Goal: Check status: Check status

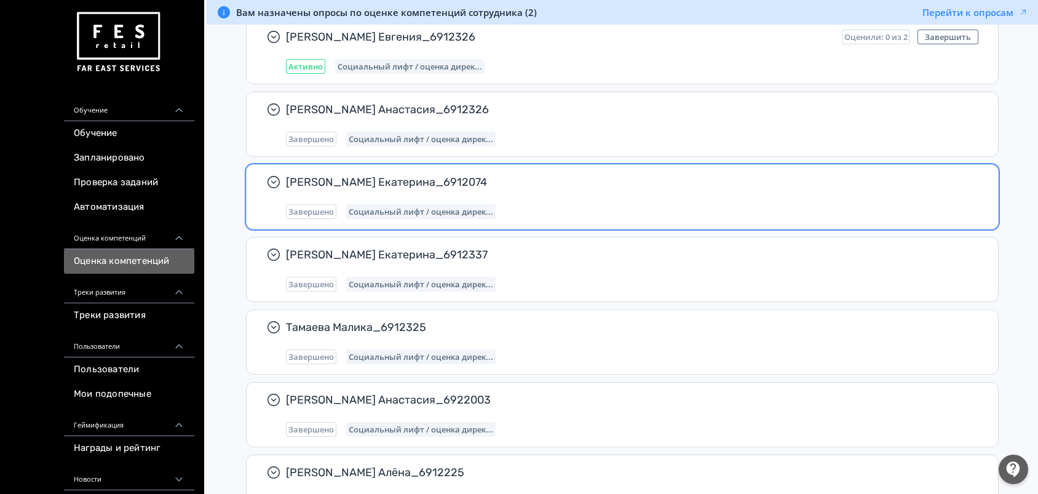
scroll to position [246, 0]
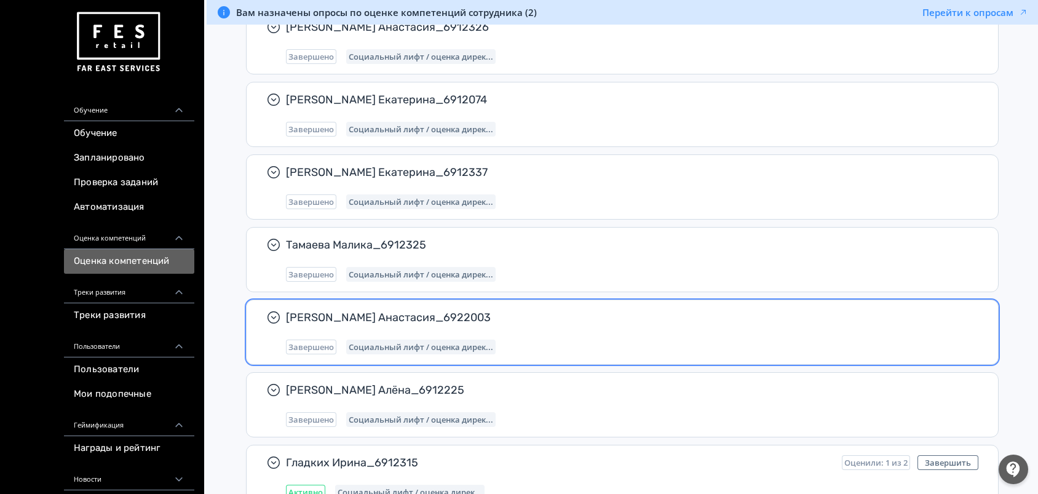
click at [524, 327] on div "[PERSON_NAME] Анастасия_6922003 Завершено Социальный лифт / оценка дирек..." at bounding box center [632, 332] width 692 height 44
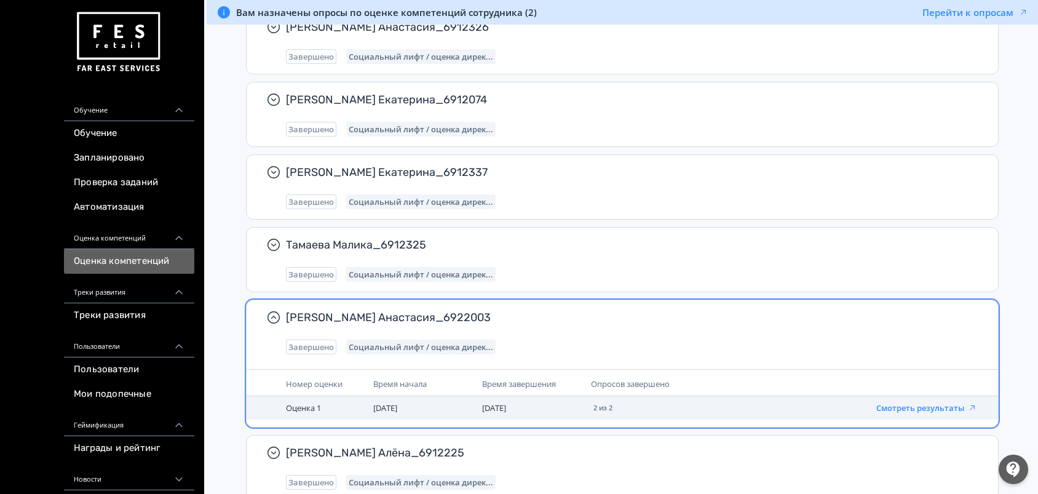
click at [913, 404] on button "Смотреть результаты" at bounding box center [926, 408] width 101 height 10
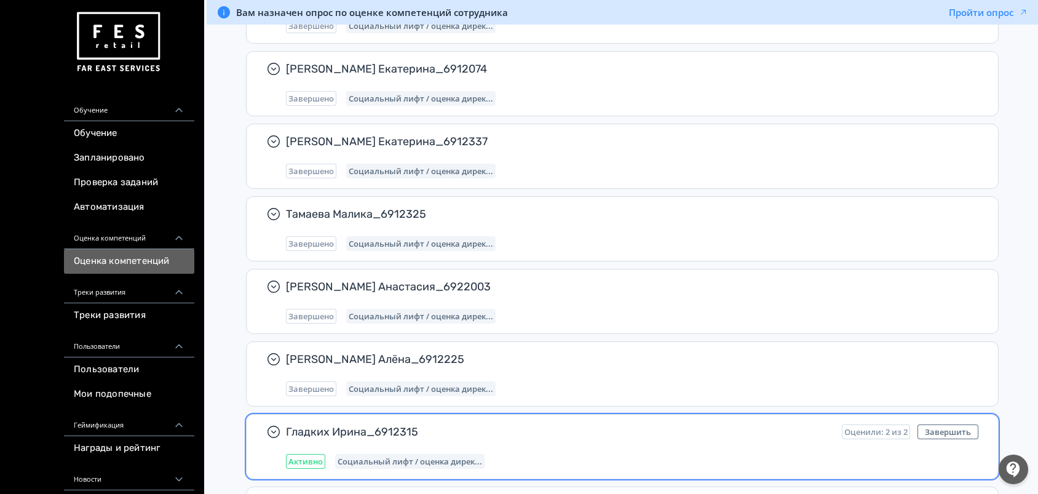
scroll to position [447, 0]
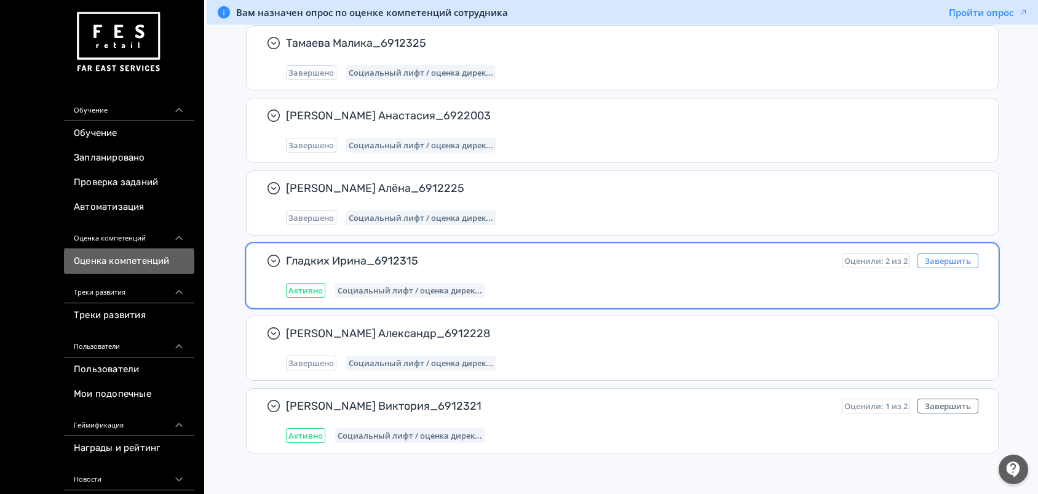
click at [937, 256] on button "Завершить" at bounding box center [947, 260] width 61 height 15
click at [956, 259] on button "Завершить" at bounding box center [947, 260] width 61 height 15
click at [566, 261] on span "Гладких Ирина_6912315" at bounding box center [559, 260] width 546 height 15
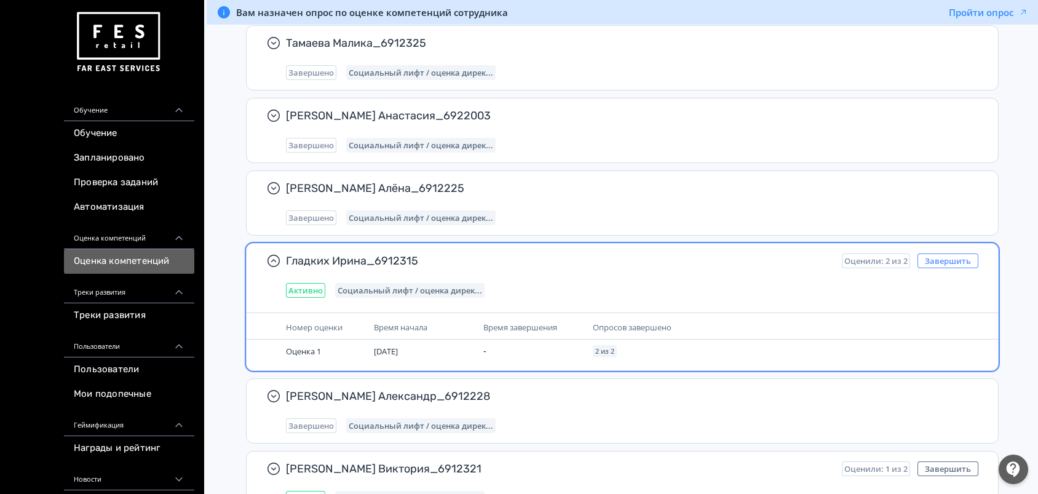
click at [949, 257] on button "Завершить" at bounding box center [947, 260] width 61 height 15
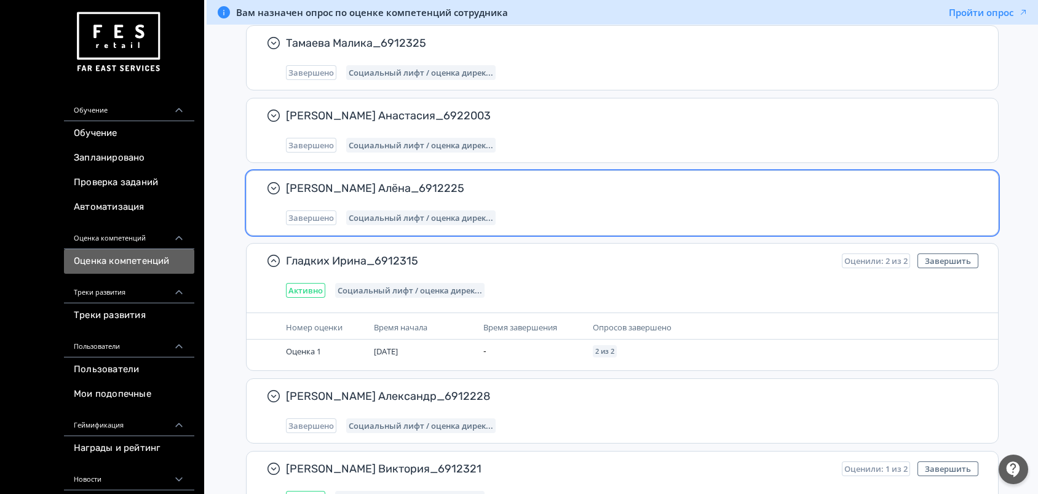
scroll to position [0, 0]
